Goal: Check status

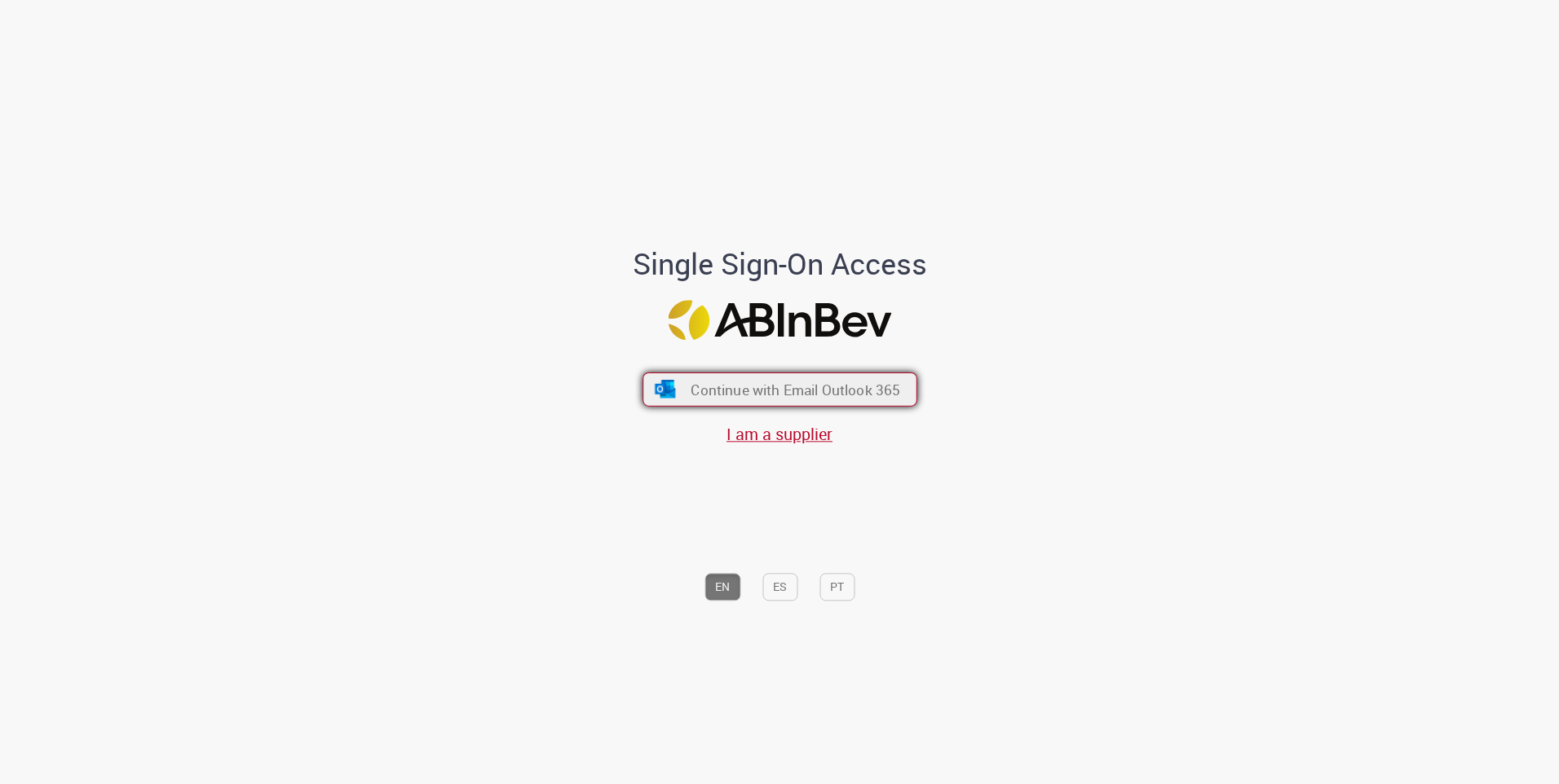
click at [783, 386] on span "Continue with Email Outlook 365" at bounding box center [796, 389] width 209 height 19
